Goal: Task Accomplishment & Management: Use online tool/utility

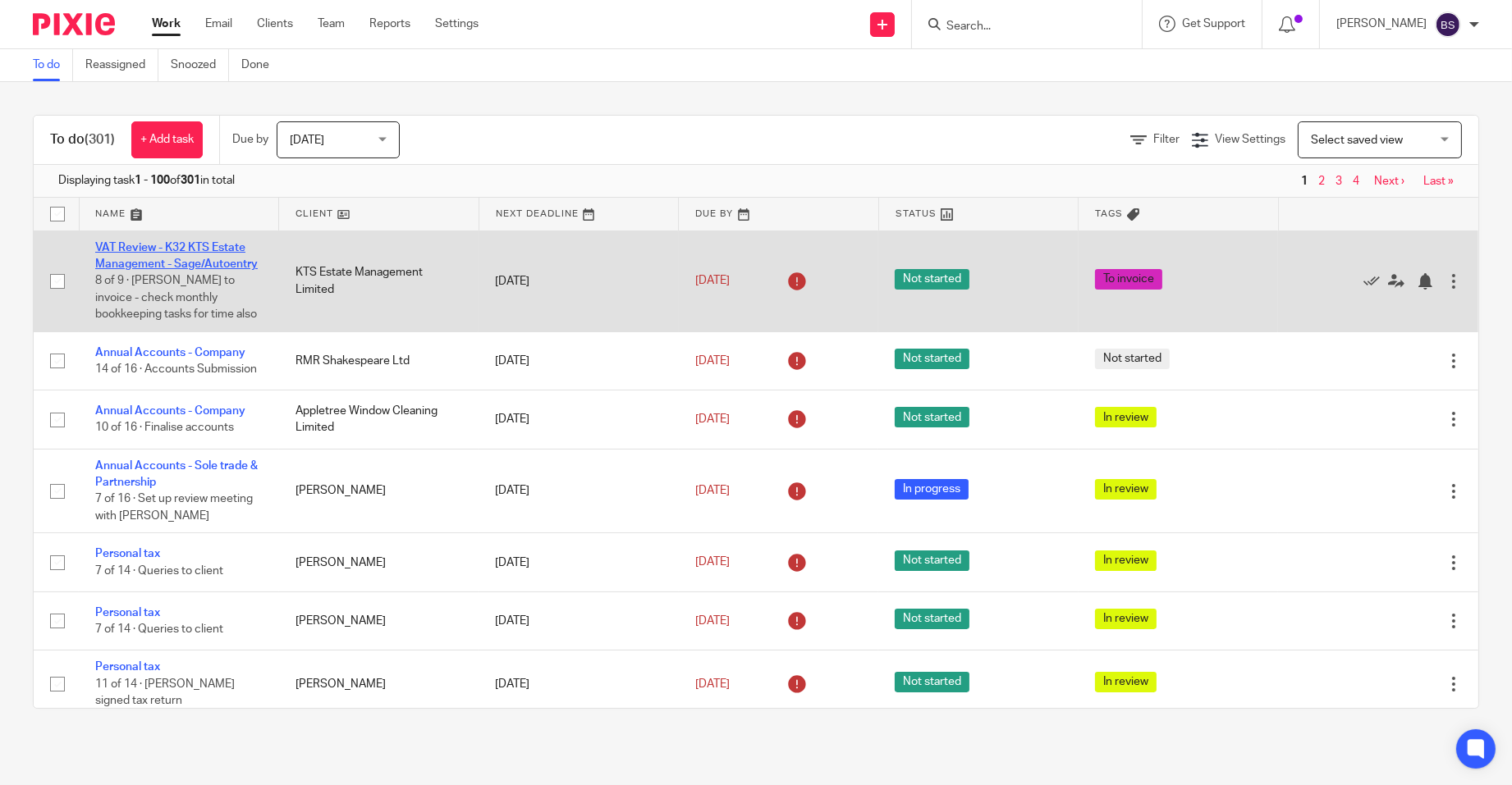
click at [131, 265] on link "VAT Review - K32 KTS Estate Management - Sage/Autoentry" at bounding box center [177, 255] width 162 height 28
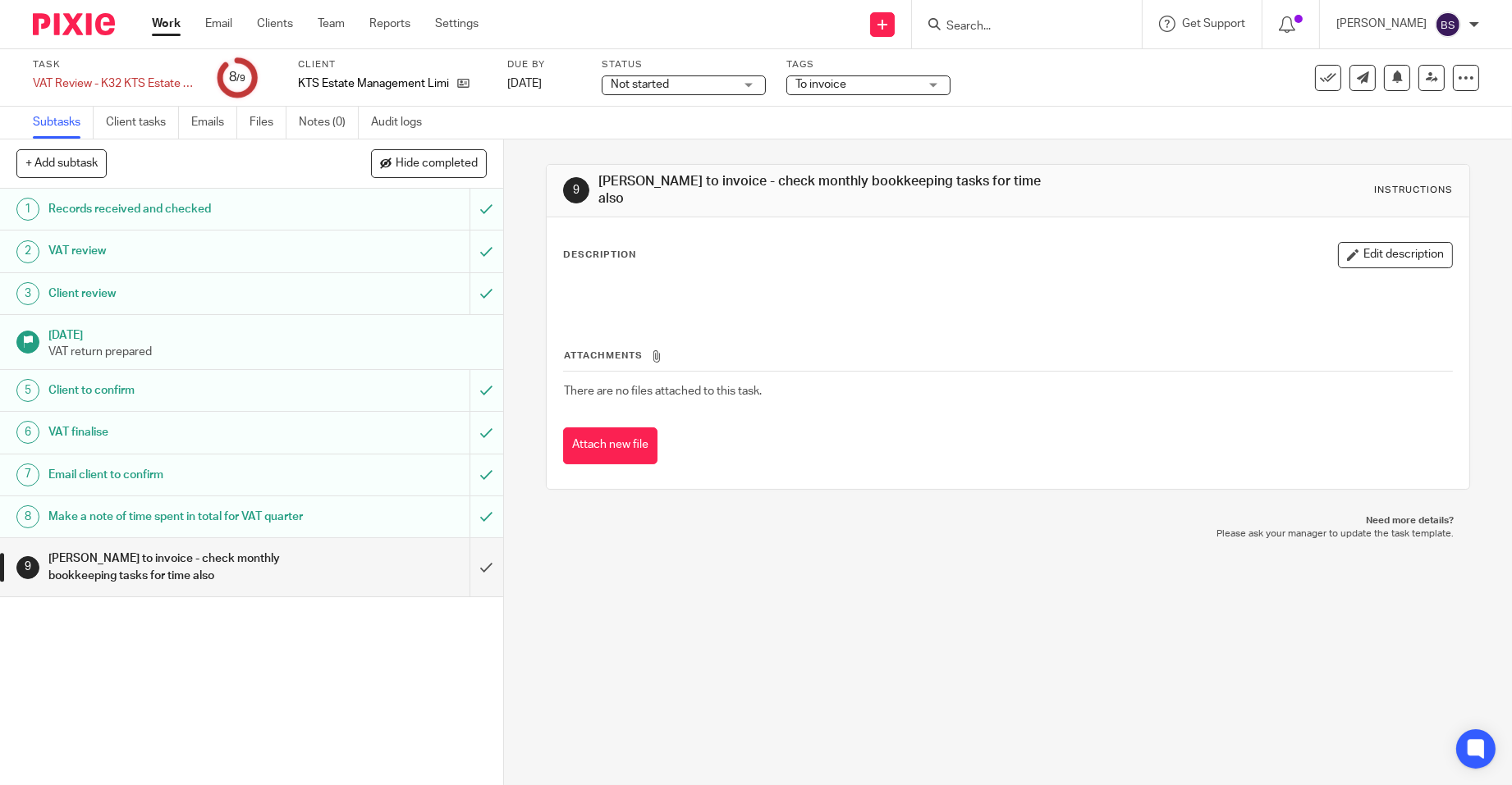
click at [86, 513] on h1 "Make a note of time spent in total for VAT quarter" at bounding box center [183, 517] width 270 height 25
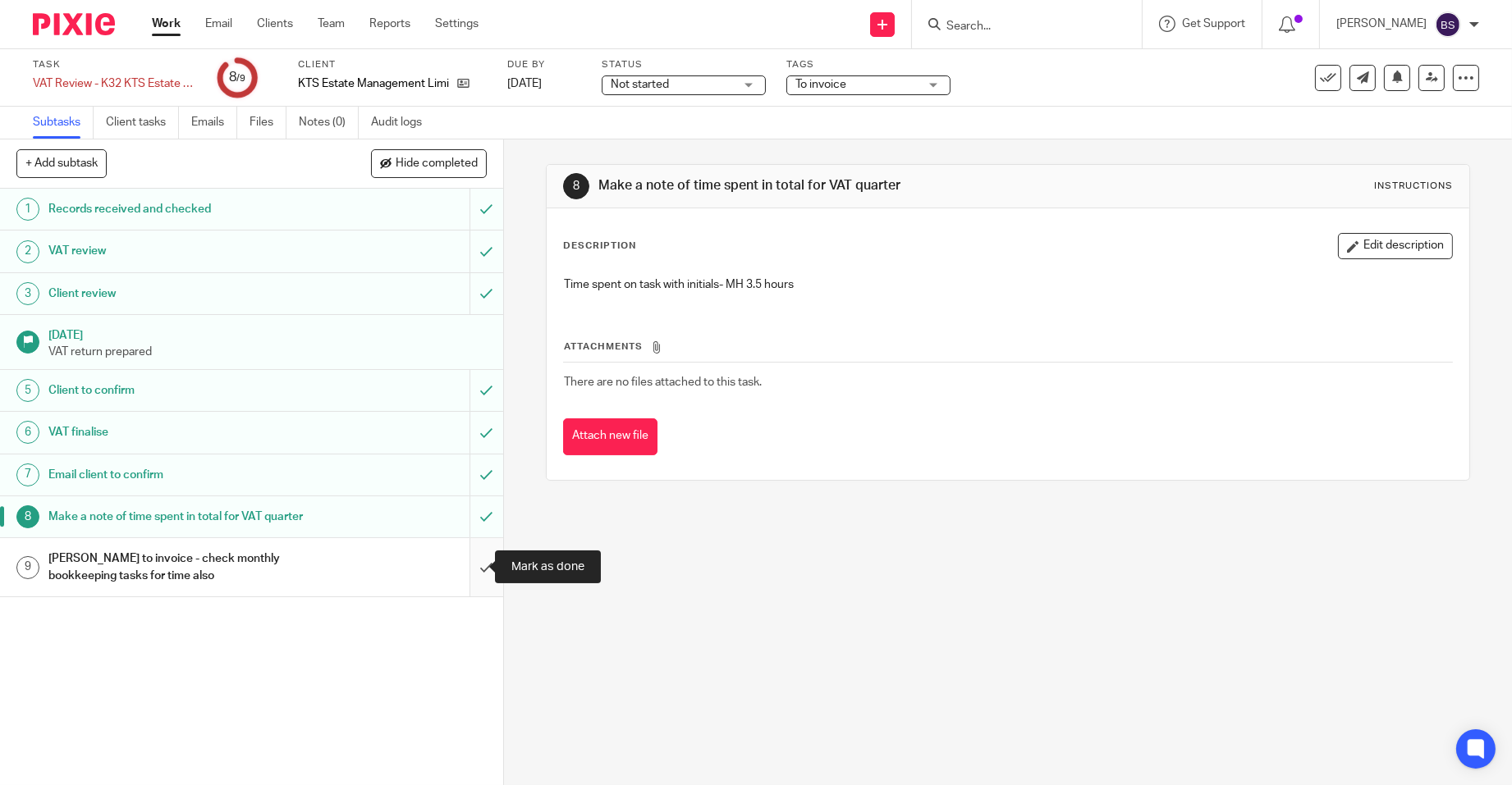
click at [467, 565] on input "submit" at bounding box center [252, 567] width 503 height 58
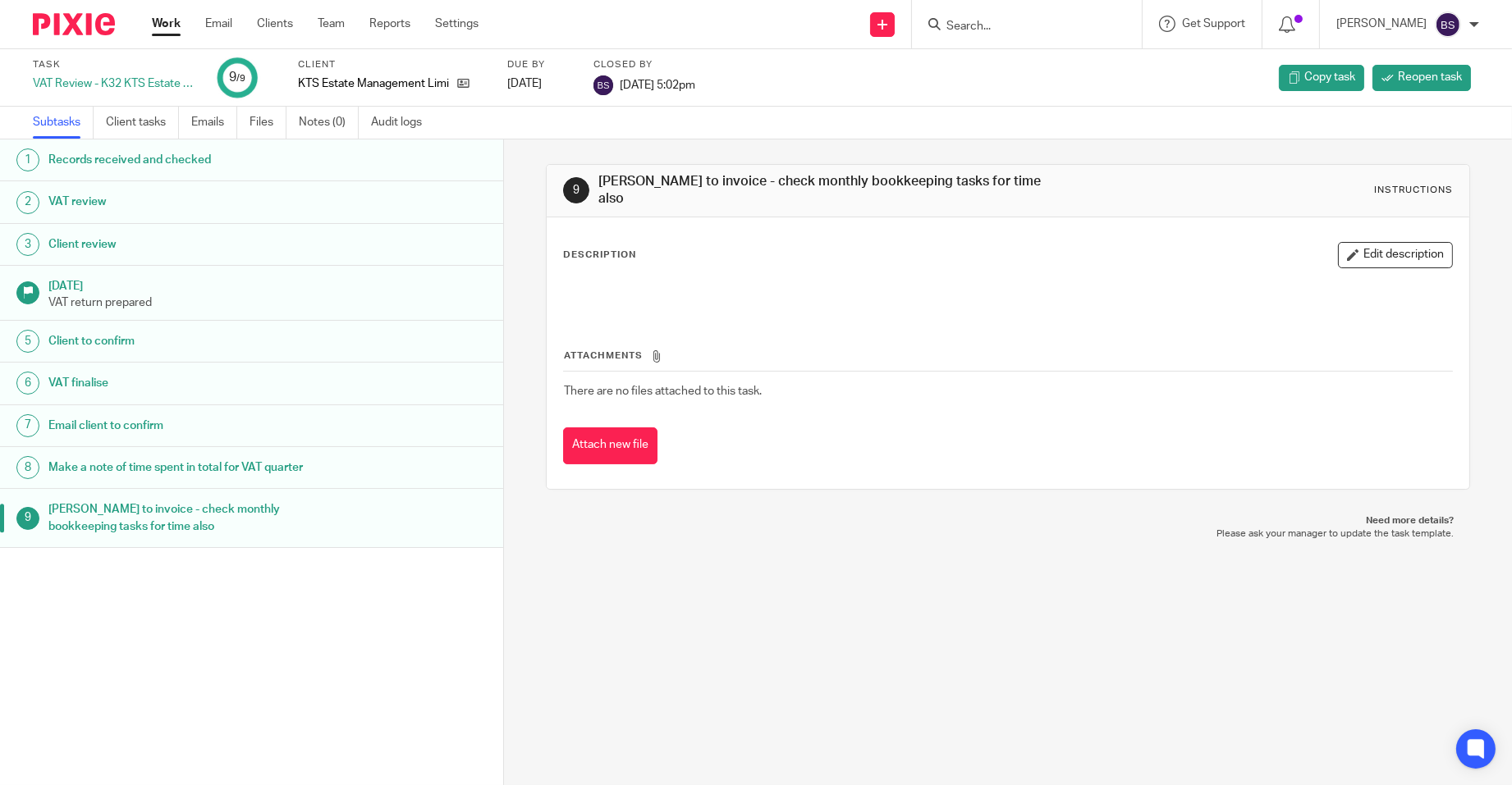
click at [160, 26] on link "Work" at bounding box center [166, 23] width 29 height 16
